Goal: Task Accomplishment & Management: Use online tool/utility

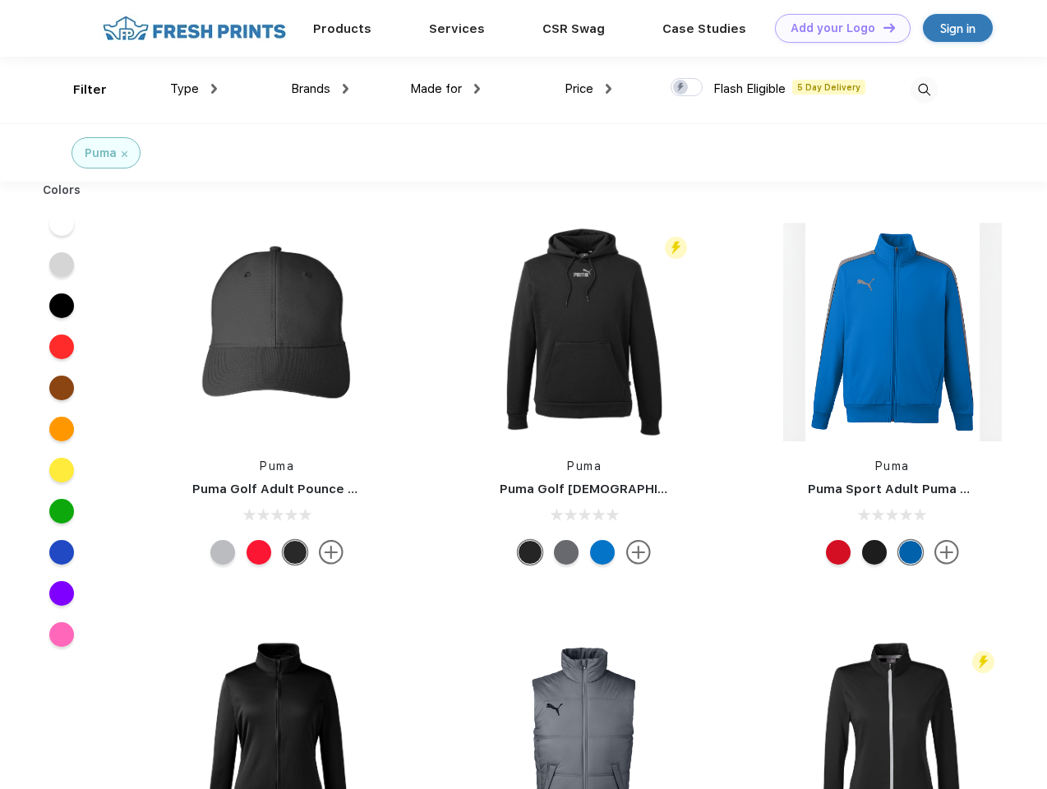
click at [837, 28] on link "Add your Logo Design Tool" at bounding box center [843, 28] width 136 height 29
click at [0, 0] on div "Design Tool" at bounding box center [0, 0] width 0 height 0
click at [882, 27] on link "Add your Logo Design Tool" at bounding box center [843, 28] width 136 height 29
click at [79, 90] on div "Filter" at bounding box center [90, 90] width 34 height 19
click at [194, 89] on span "Type" at bounding box center [184, 88] width 29 height 15
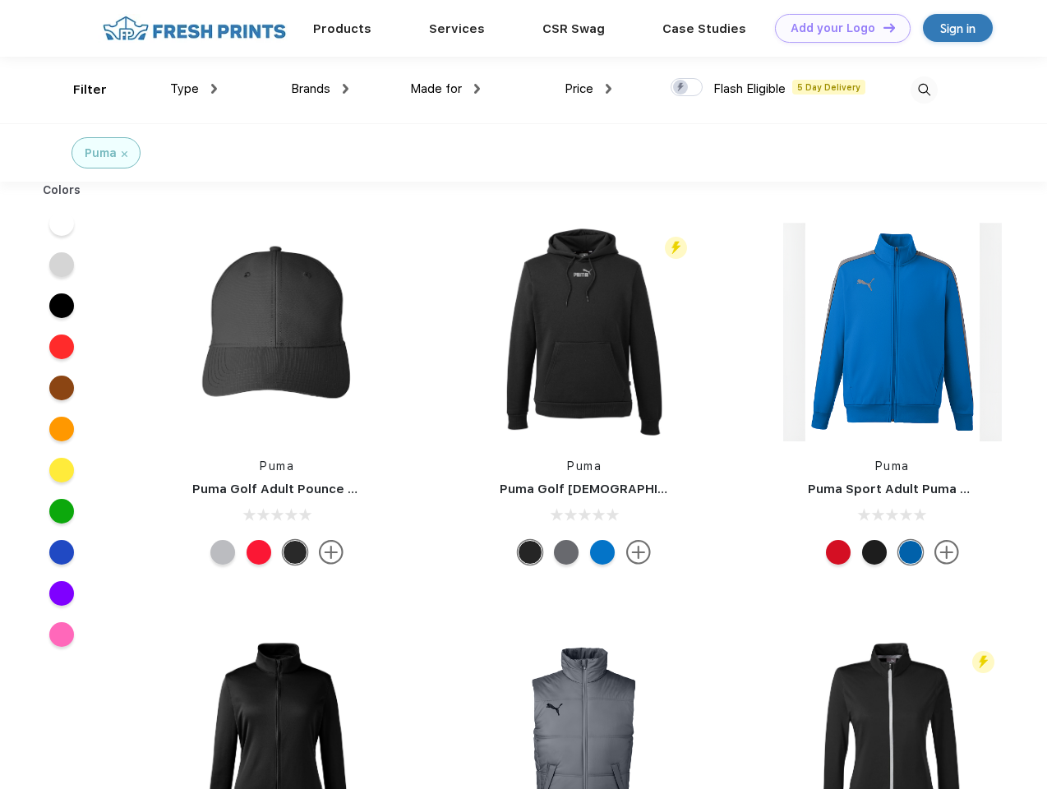
click at [320, 89] on span "Brands" at bounding box center [310, 88] width 39 height 15
click at [446, 89] on span "Made for" at bounding box center [436, 88] width 52 height 15
click at [589, 89] on span "Price" at bounding box center [579, 88] width 29 height 15
click at [687, 88] on div at bounding box center [687, 87] width 32 height 18
click at [681, 88] on input "checkbox" at bounding box center [676, 82] width 11 height 11
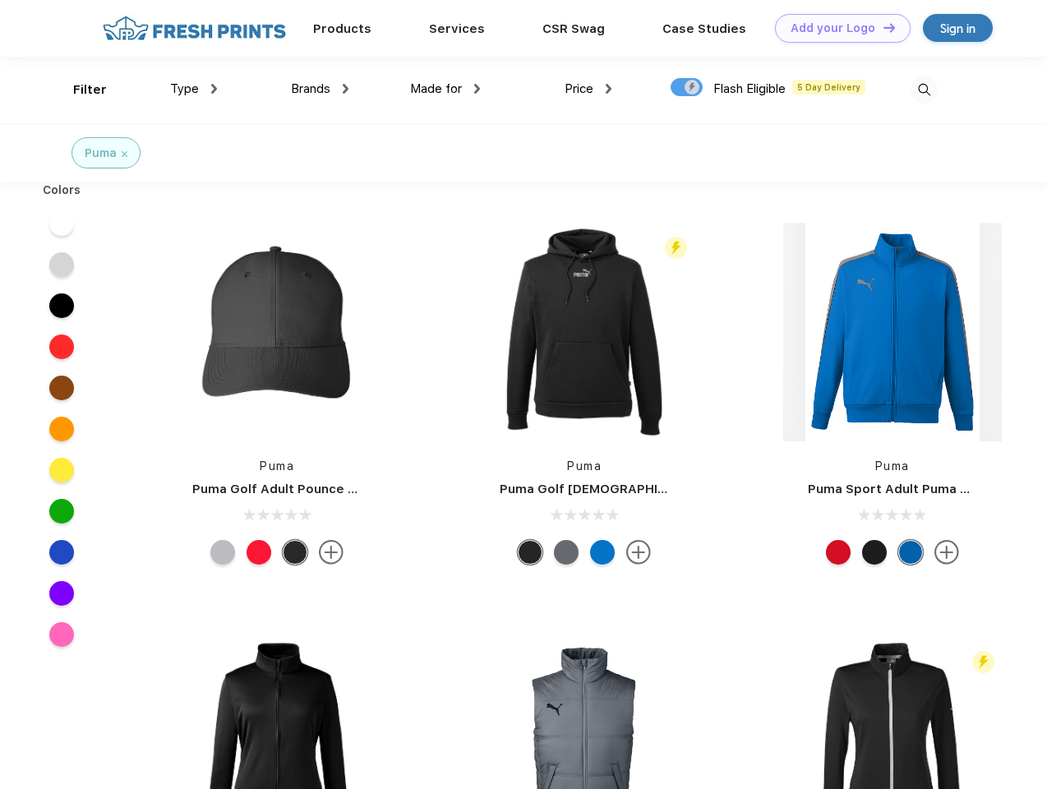
click at [924, 90] on img at bounding box center [924, 89] width 27 height 27
